Goal: Navigation & Orientation: Find specific page/section

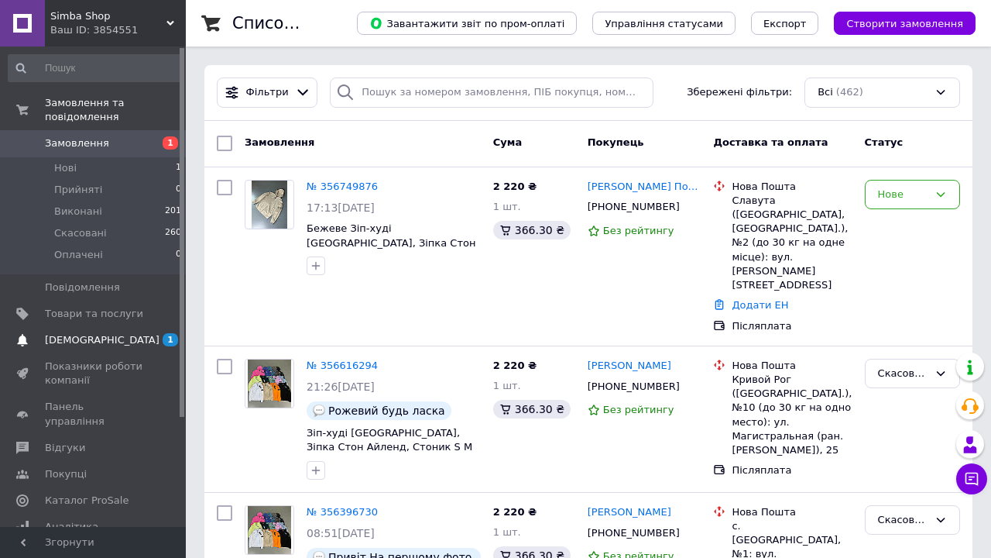
click at [136, 345] on link "[DEMOGRAPHIC_DATA] 1 0" at bounding box center [95, 340] width 191 height 26
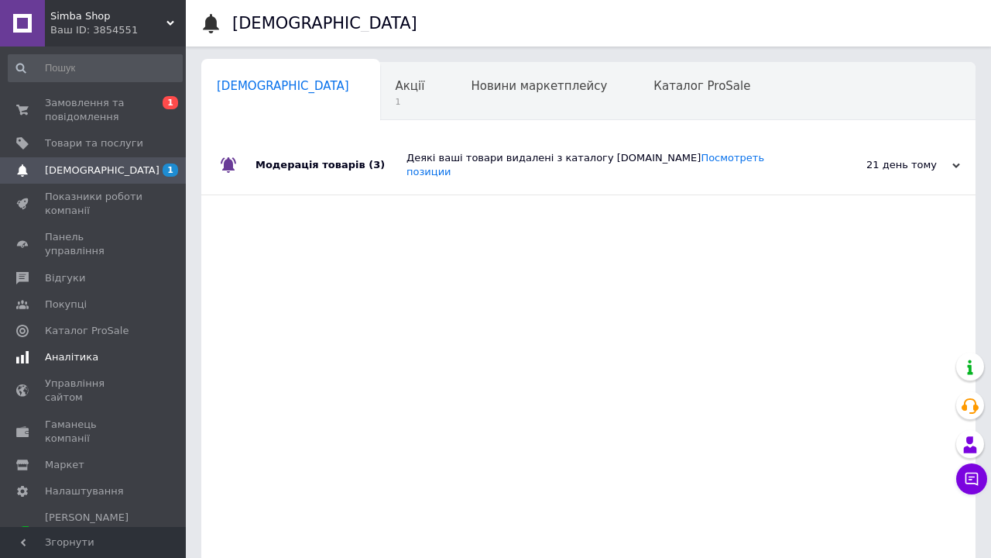
scroll to position [0, 8]
click at [388, 107] on span "1" at bounding box center [402, 102] width 29 height 12
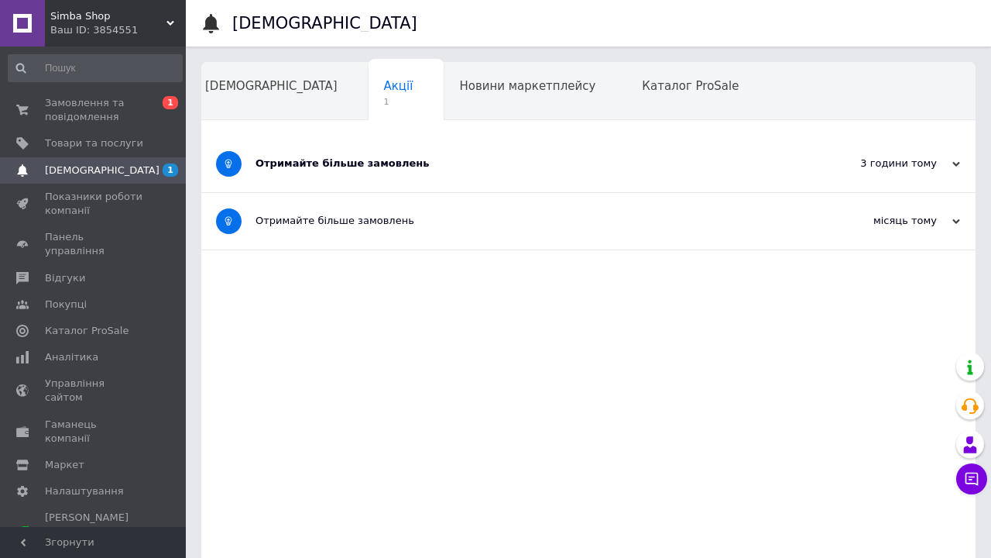
click at [330, 160] on div "Отримайте більше замовлень" at bounding box center [531, 163] width 550 height 14
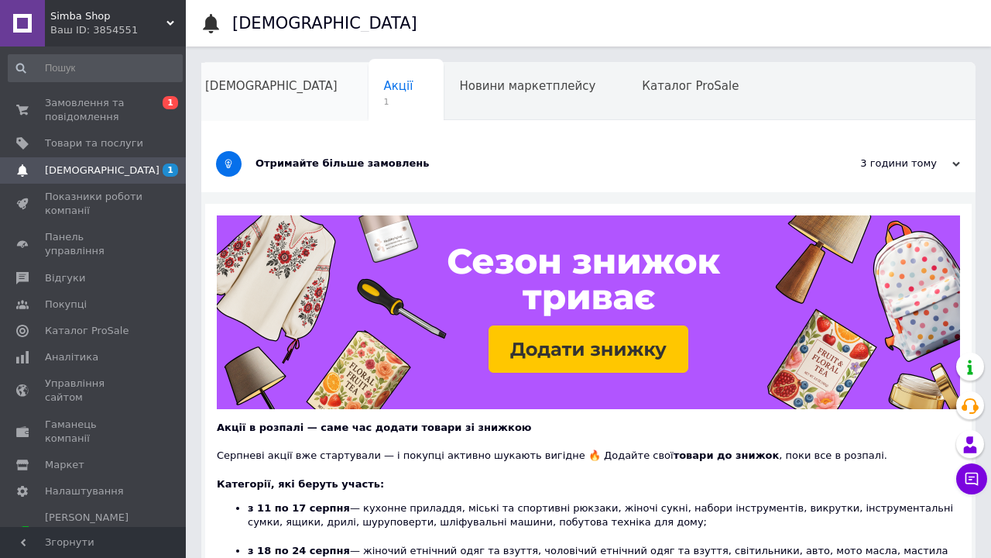
click at [280, 75] on div "[DEMOGRAPHIC_DATA]" at bounding box center [279, 92] width 179 height 59
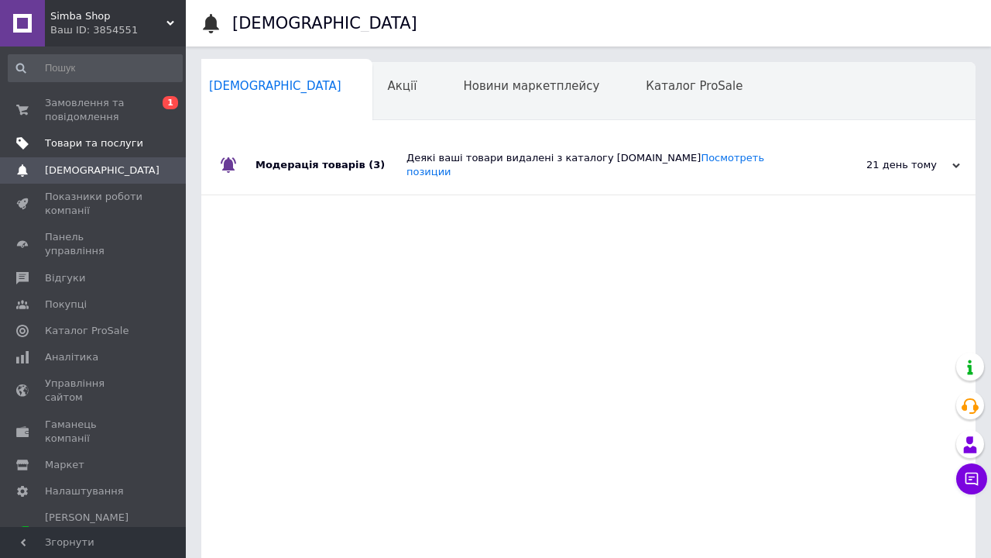
click at [132, 146] on span "Товари та послуги" at bounding box center [94, 143] width 98 height 14
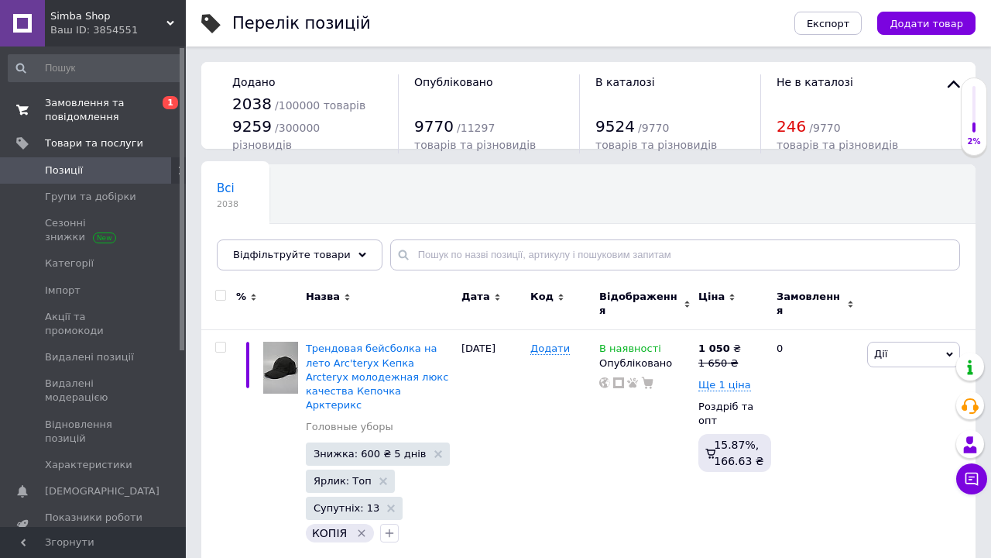
click at [129, 126] on link "Замовлення та повідомлення 0 1" at bounding box center [95, 110] width 191 height 40
